Goal: Task Accomplishment & Management: Use online tool/utility

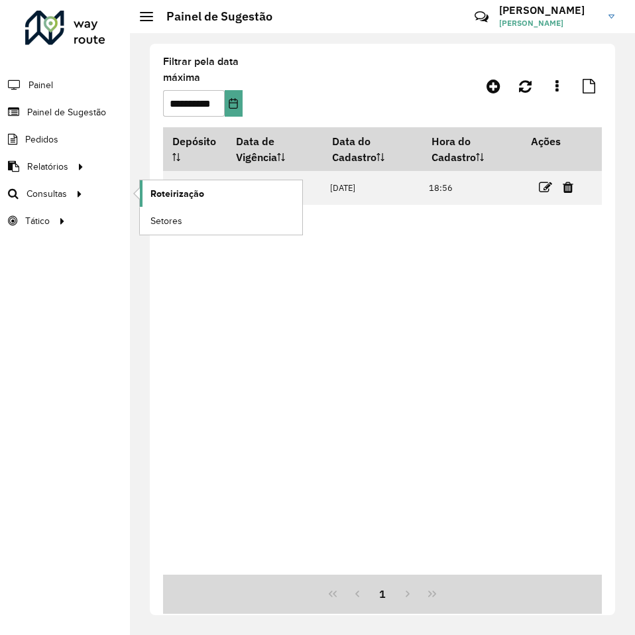
click at [174, 191] on span "Roteirização" at bounding box center [177, 194] width 54 height 14
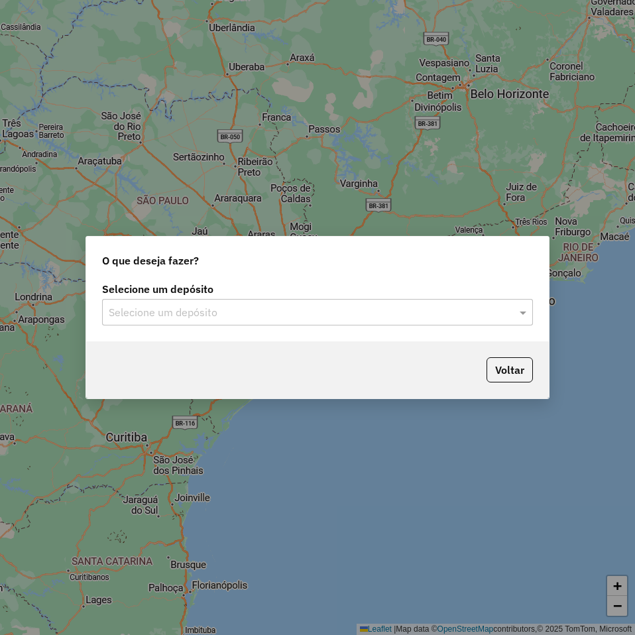
click at [287, 315] on input "text" at bounding box center [304, 313] width 391 height 16
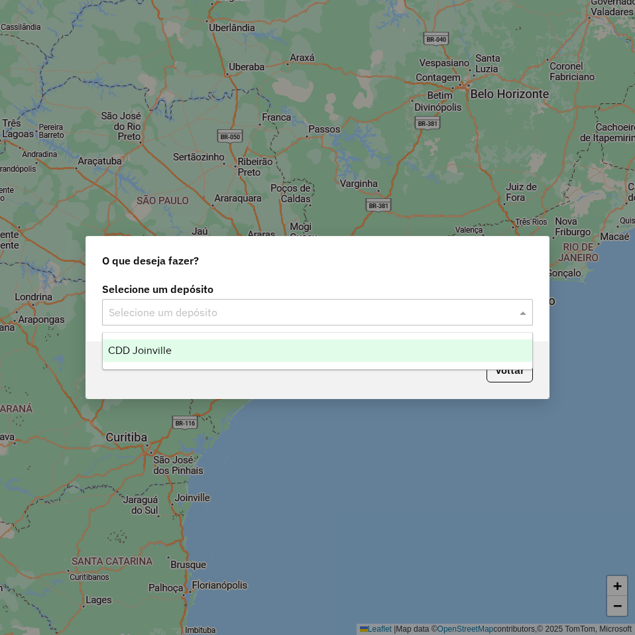
click at [260, 346] on div "CDD Joinville" at bounding box center [317, 350] width 429 height 23
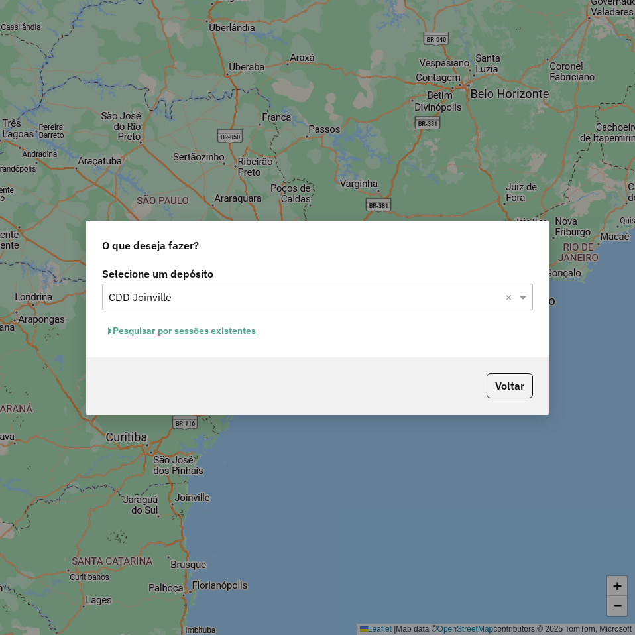
click at [253, 335] on button "Pesquisar por sessões existentes" at bounding box center [182, 331] width 160 height 21
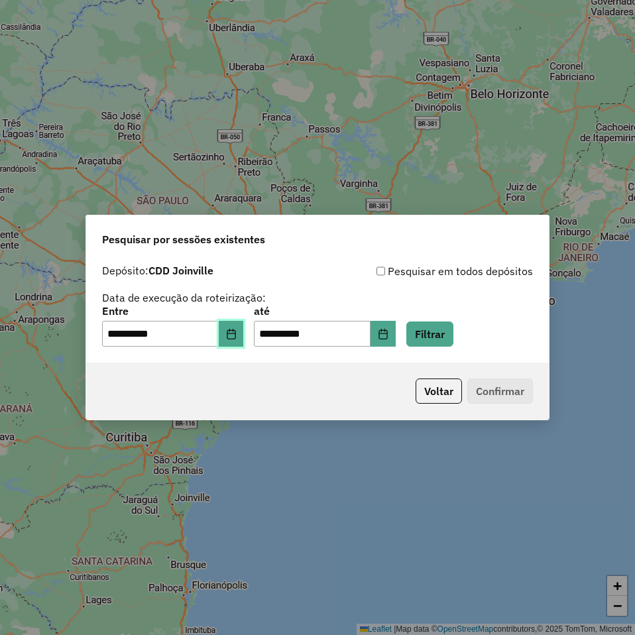
click at [237, 335] on icon "Choose Date" at bounding box center [231, 334] width 11 height 11
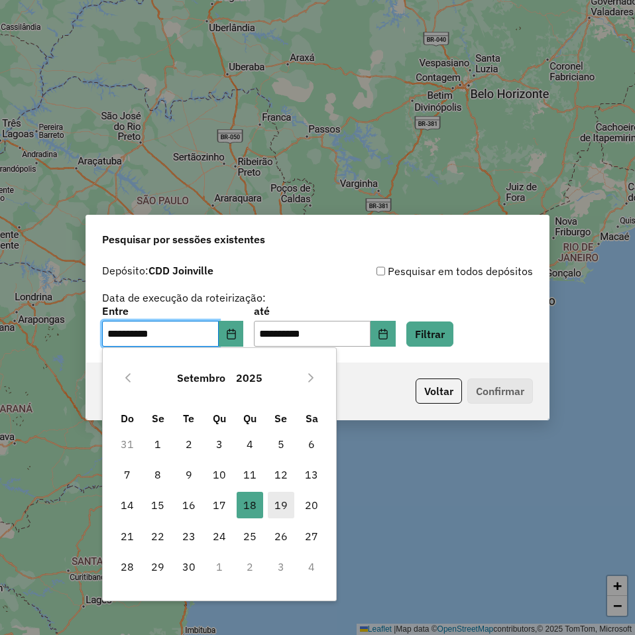
click at [276, 501] on span "19" at bounding box center [281, 505] width 27 height 27
type input "**********"
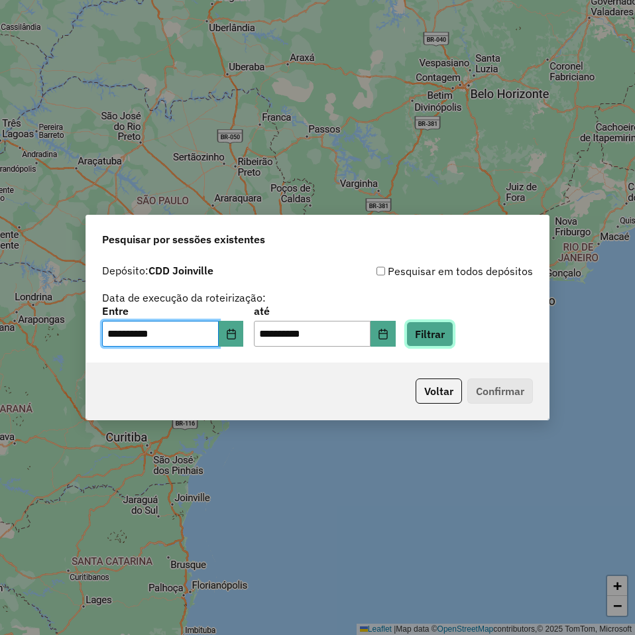
click at [450, 337] on button "Filtrar" at bounding box center [429, 333] width 47 height 25
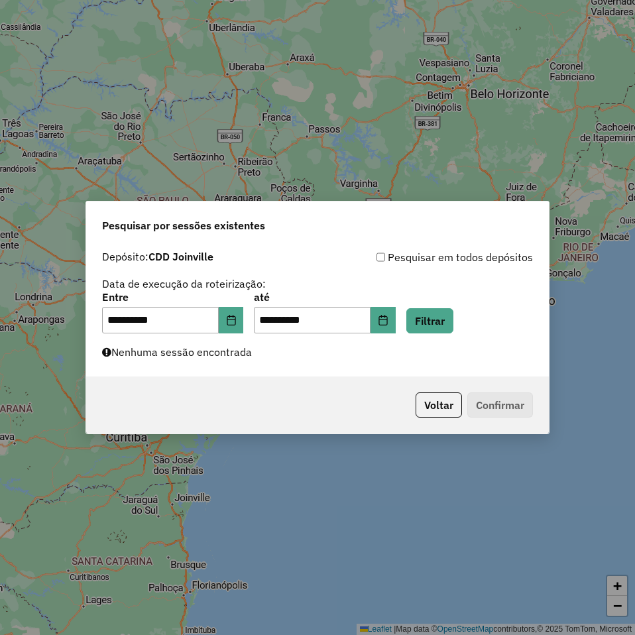
click at [209, 354] on label "Nenhuma sessão encontrada" at bounding box center [177, 352] width 150 height 16
click at [441, 325] on button "Filtrar" at bounding box center [429, 320] width 47 height 25
click at [235, 318] on icon "Choose Date" at bounding box center [231, 320] width 11 height 11
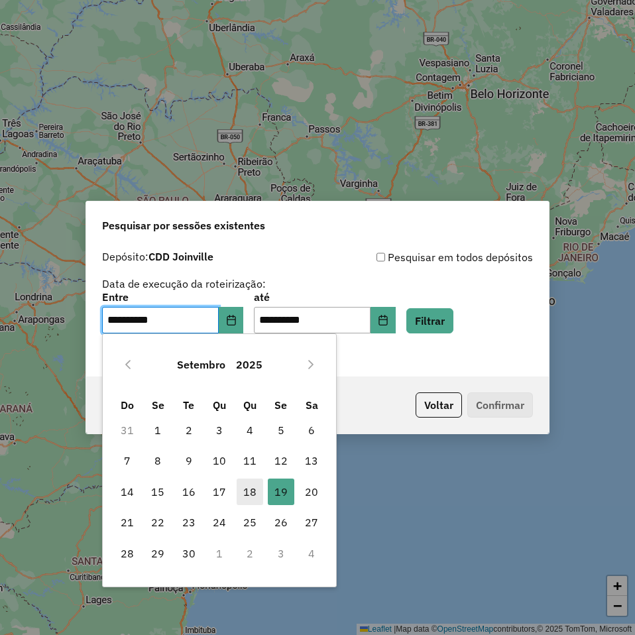
click at [256, 493] on span "18" at bounding box center [250, 492] width 27 height 27
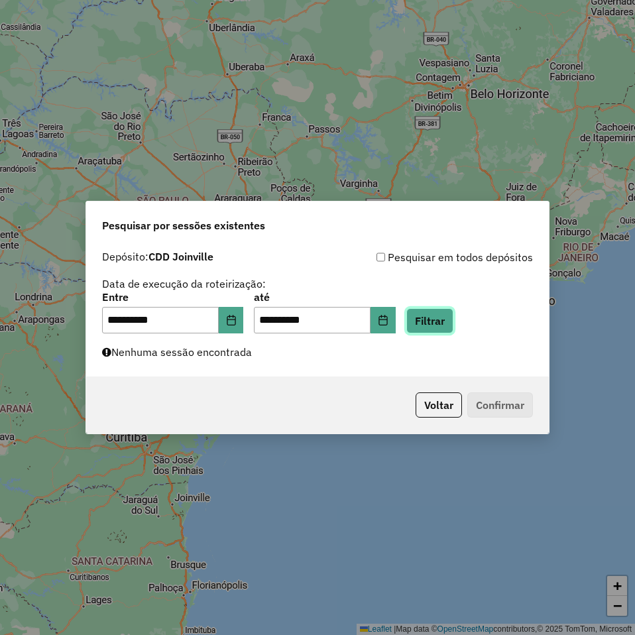
click at [437, 313] on button "Filtrar" at bounding box center [429, 320] width 47 height 25
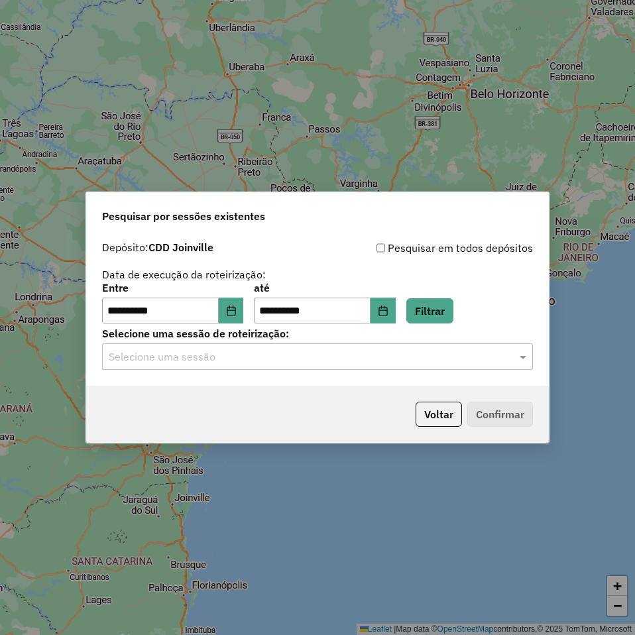
click at [333, 365] on div "Selecione uma sessão" at bounding box center [317, 356] width 431 height 27
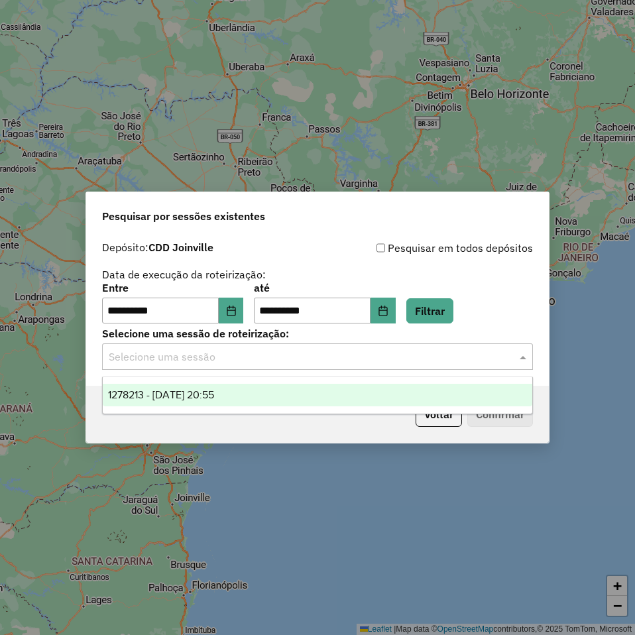
click at [368, 390] on div "1278213 - 18/09/2025 20:55" at bounding box center [317, 395] width 429 height 23
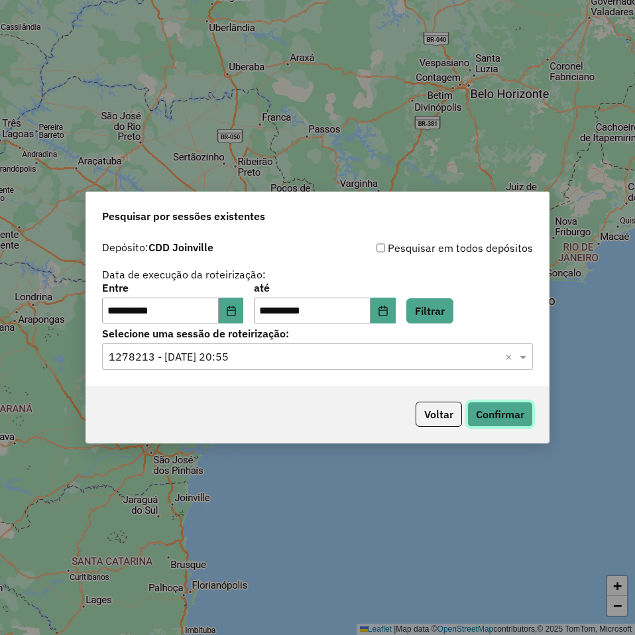
click at [495, 412] on button "Confirmar" at bounding box center [500, 414] width 66 height 25
click at [238, 317] on button "Choose Date" at bounding box center [231, 311] width 25 height 27
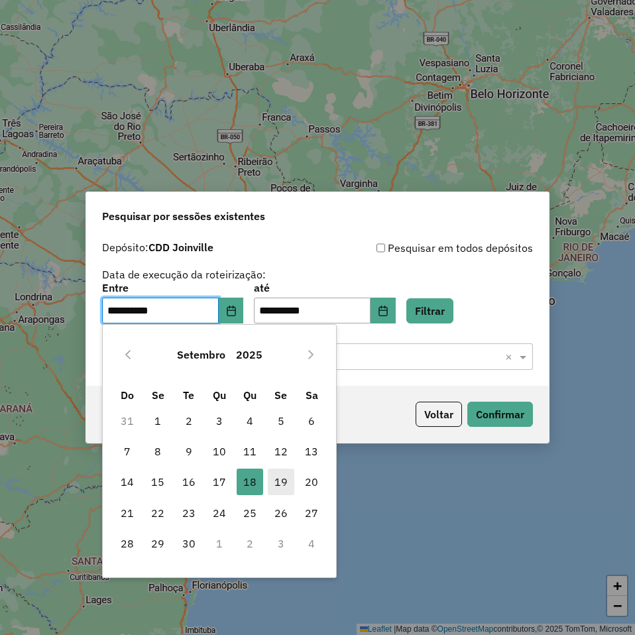
click at [281, 475] on span "19" at bounding box center [281, 482] width 27 height 27
type input "**********"
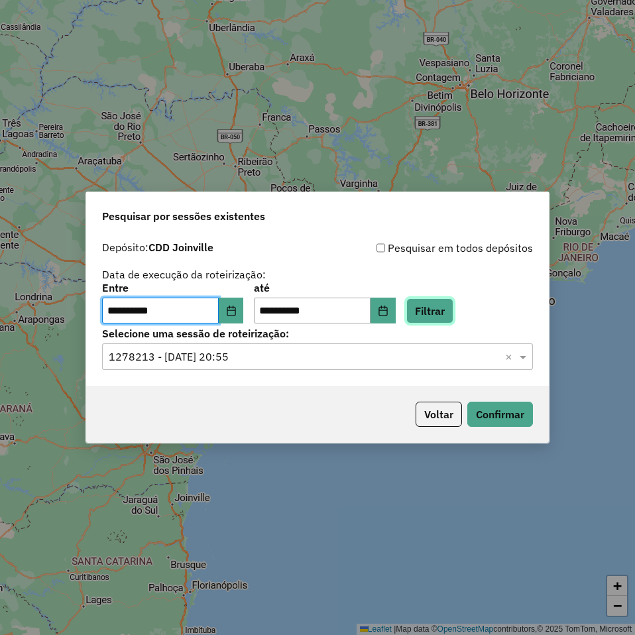
click at [446, 309] on button "Filtrar" at bounding box center [429, 310] width 47 height 25
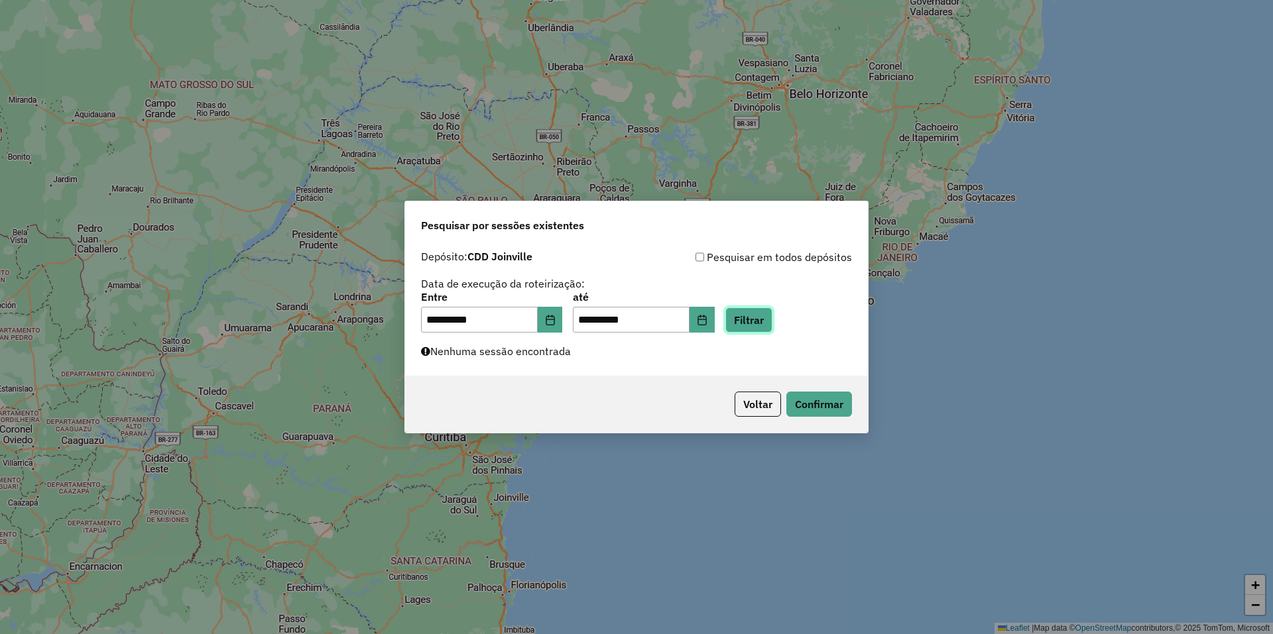
click at [634, 326] on button "Filtrar" at bounding box center [748, 320] width 47 height 25
click at [634, 321] on button "Filtrar" at bounding box center [748, 320] width 47 height 25
click at [634, 323] on button "Filtrar" at bounding box center [748, 320] width 47 height 25
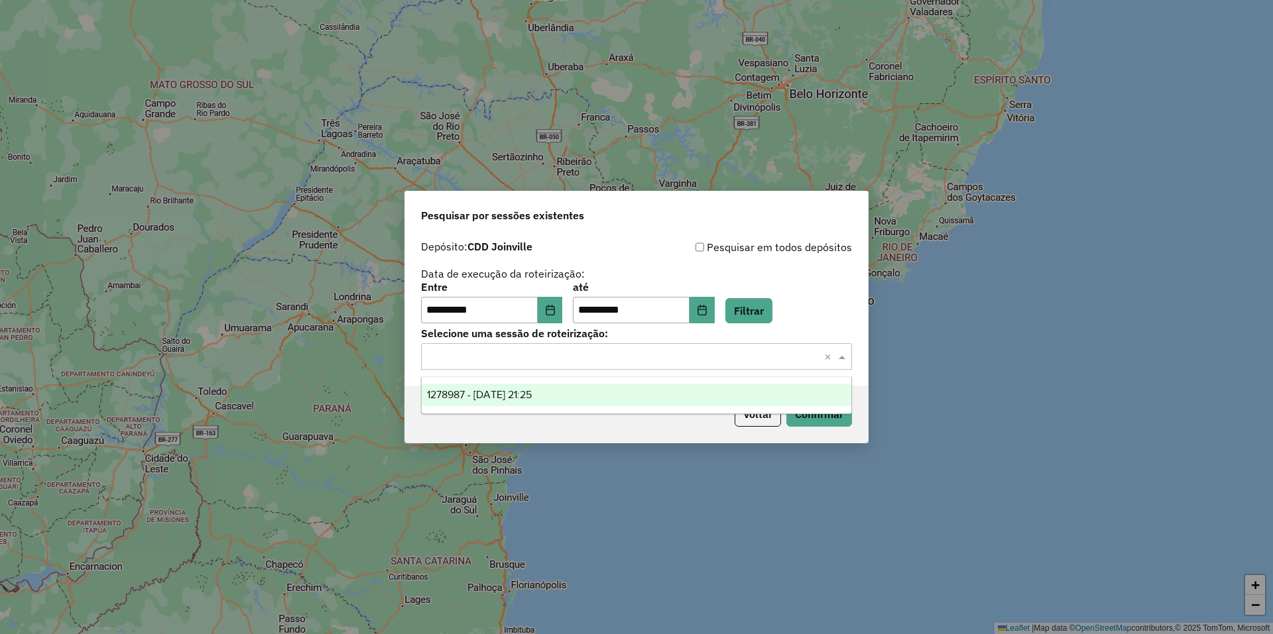
click at [634, 364] on input "text" at bounding box center [622, 357] width 391 height 16
click at [578, 394] on div "1278987 - 19/09/2025 21:25" at bounding box center [636, 395] width 429 height 23
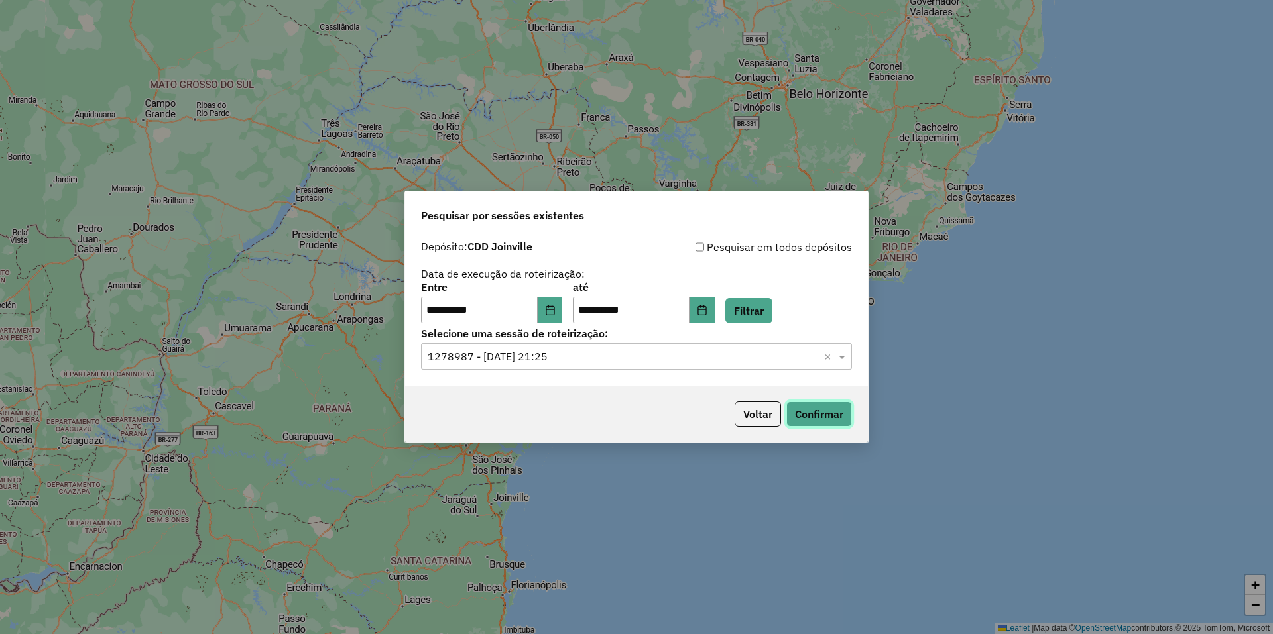
click at [634, 412] on button "Confirmar" at bounding box center [819, 414] width 66 height 25
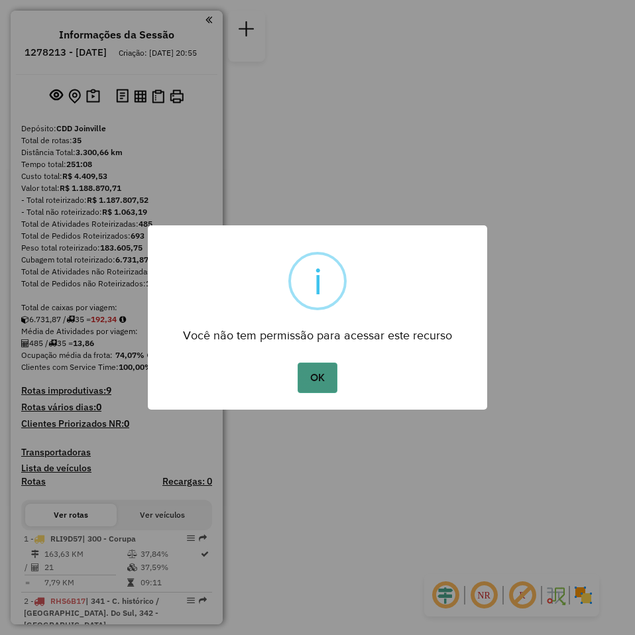
click at [310, 380] on button "OK" at bounding box center [317, 378] width 39 height 30
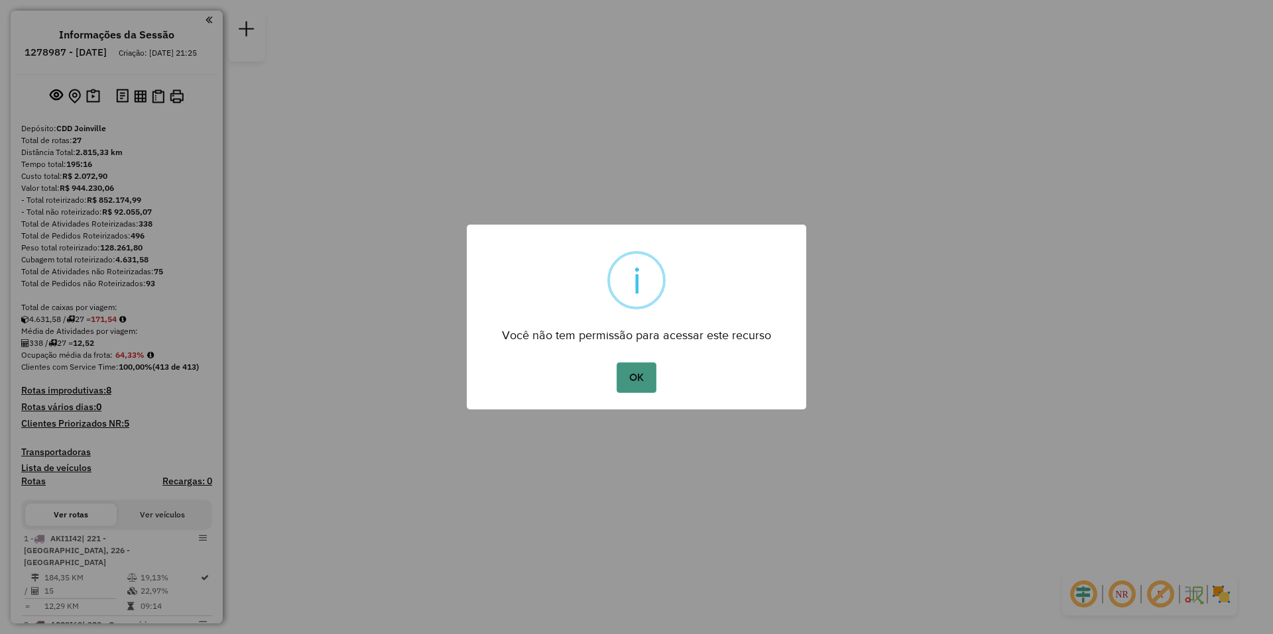
click at [640, 387] on button "OK" at bounding box center [635, 378] width 39 height 30
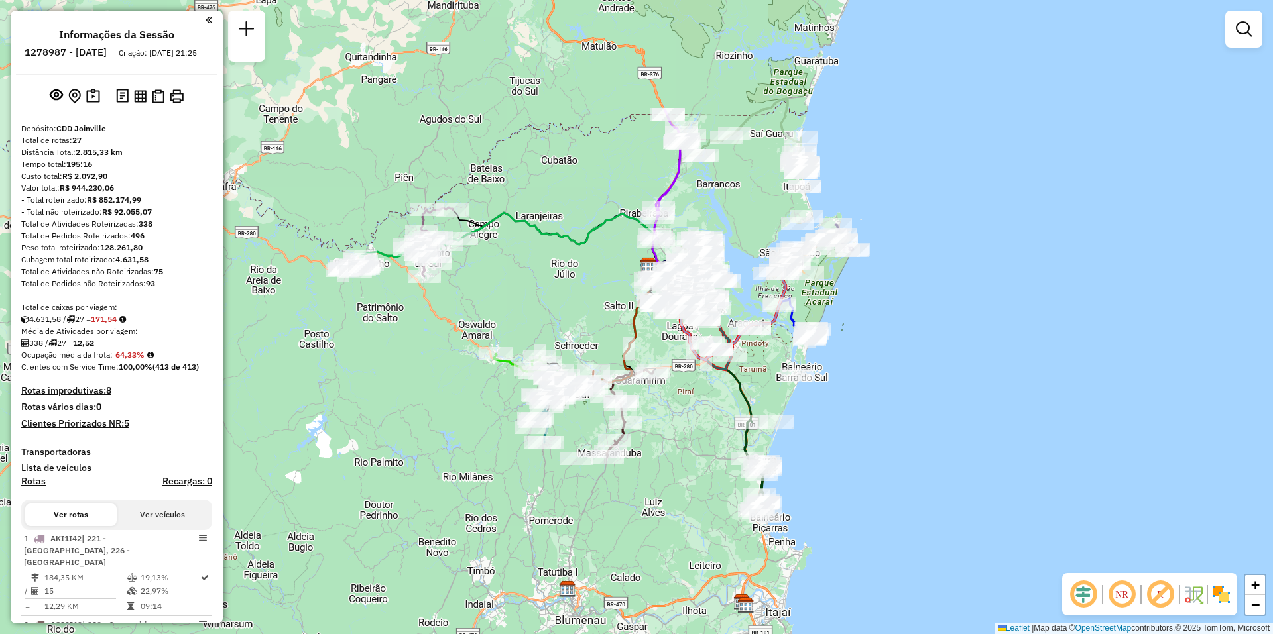
drag, startPoint x: 474, startPoint y: 416, endPoint x: 485, endPoint y: 372, distance: 45.2
click at [485, 372] on div "Janela de atendimento Grade de atendimento Capacidade Transportadoras Veículos …" at bounding box center [636, 317] width 1273 height 634
